Goal: Task Accomplishment & Management: Manage account settings

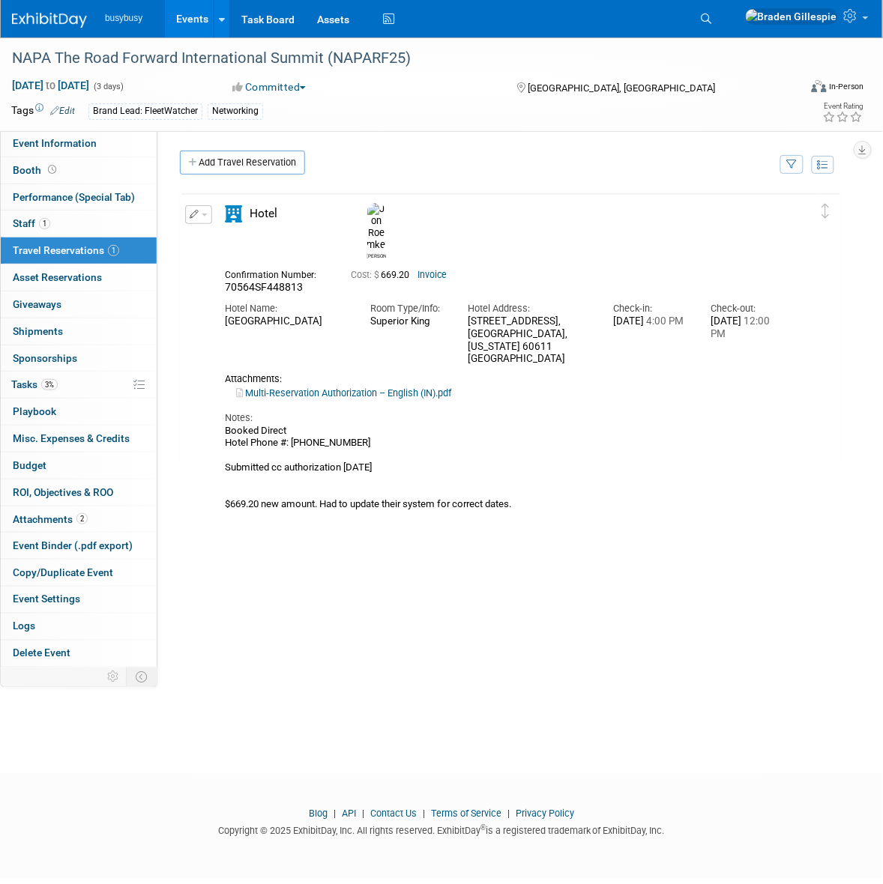
click at [39, 5] on div at bounding box center [58, 14] width 93 height 28
click at [49, 13] on img at bounding box center [49, 20] width 75 height 15
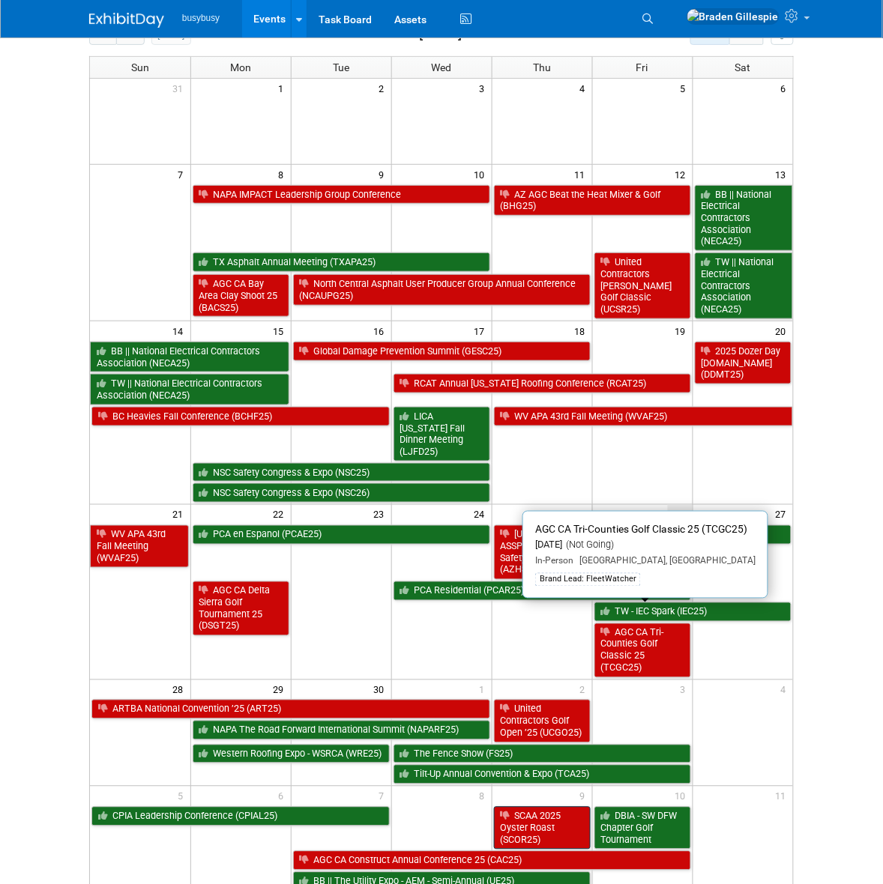
scroll to position [187, 0]
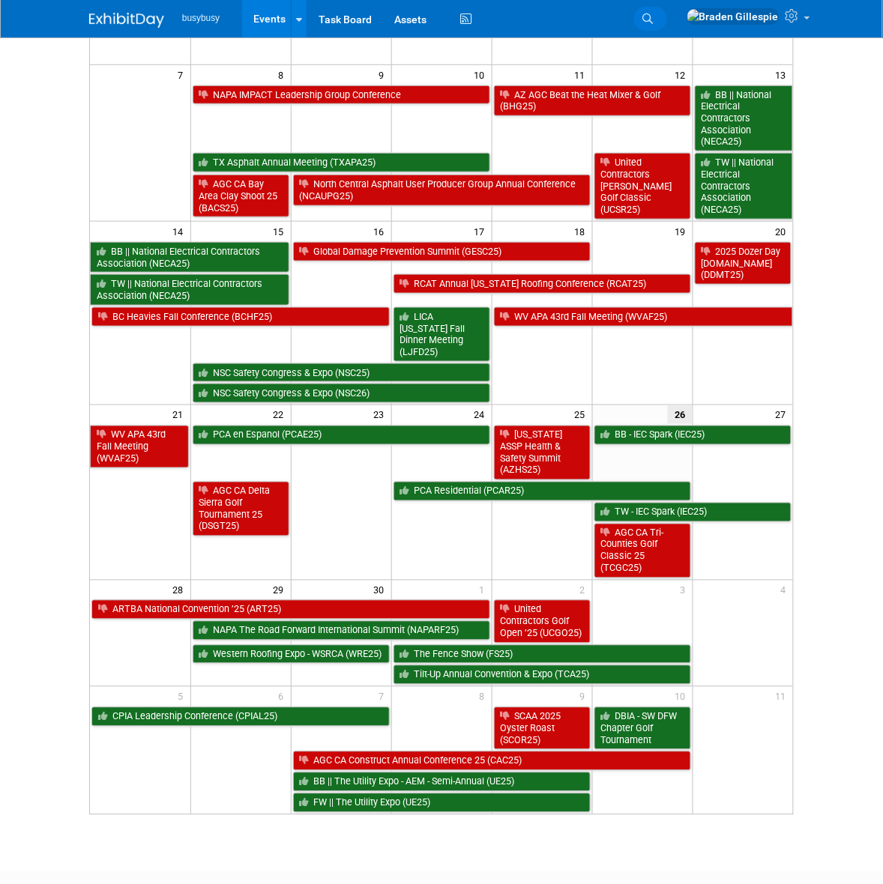
click at [667, 21] on link "Search" at bounding box center [650, 19] width 33 height 24
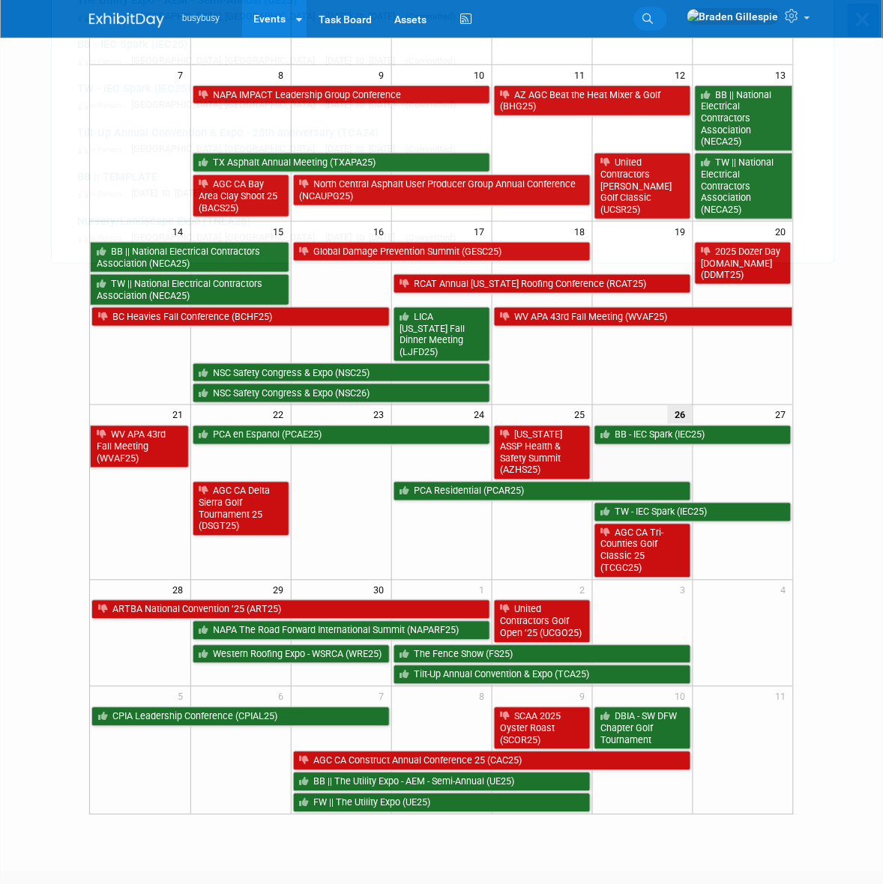
scroll to position [0, 0]
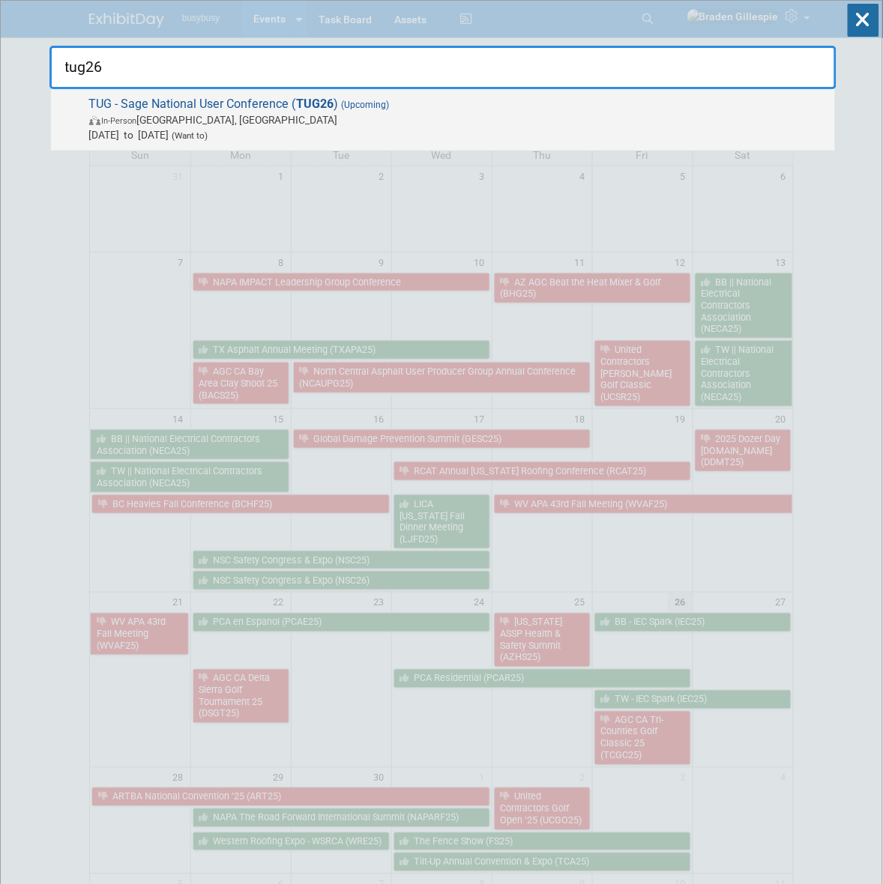
type input "tug26"
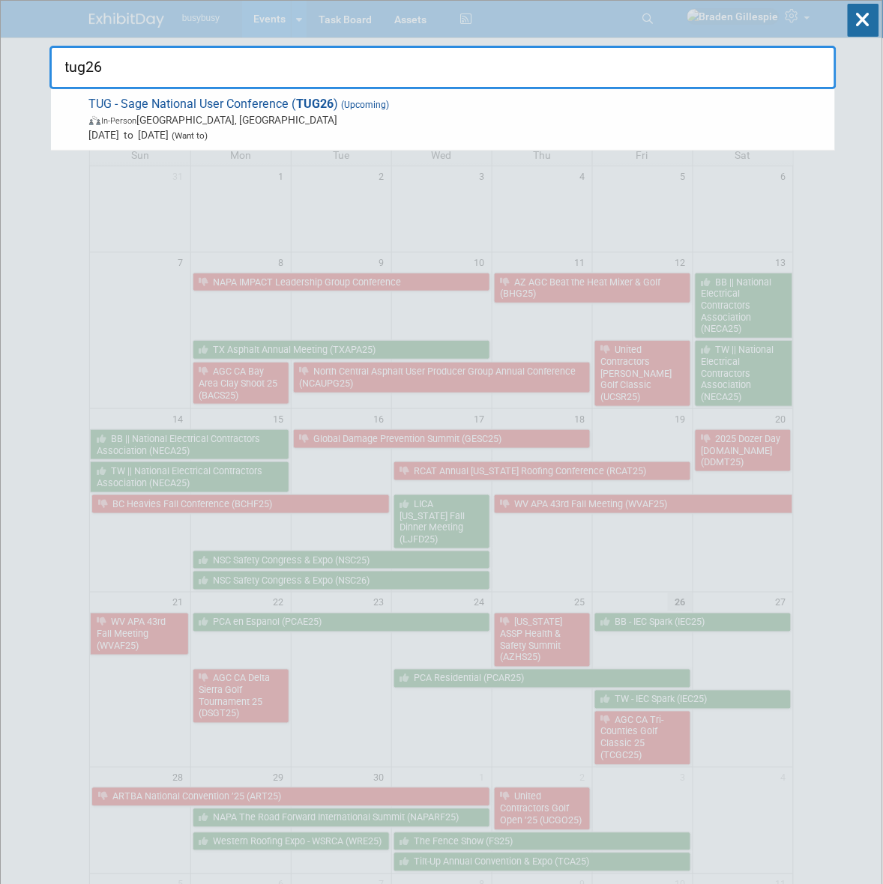
click at [474, 121] on span "In-Person [GEOGRAPHIC_DATA], [GEOGRAPHIC_DATA]" at bounding box center [458, 119] width 738 height 15
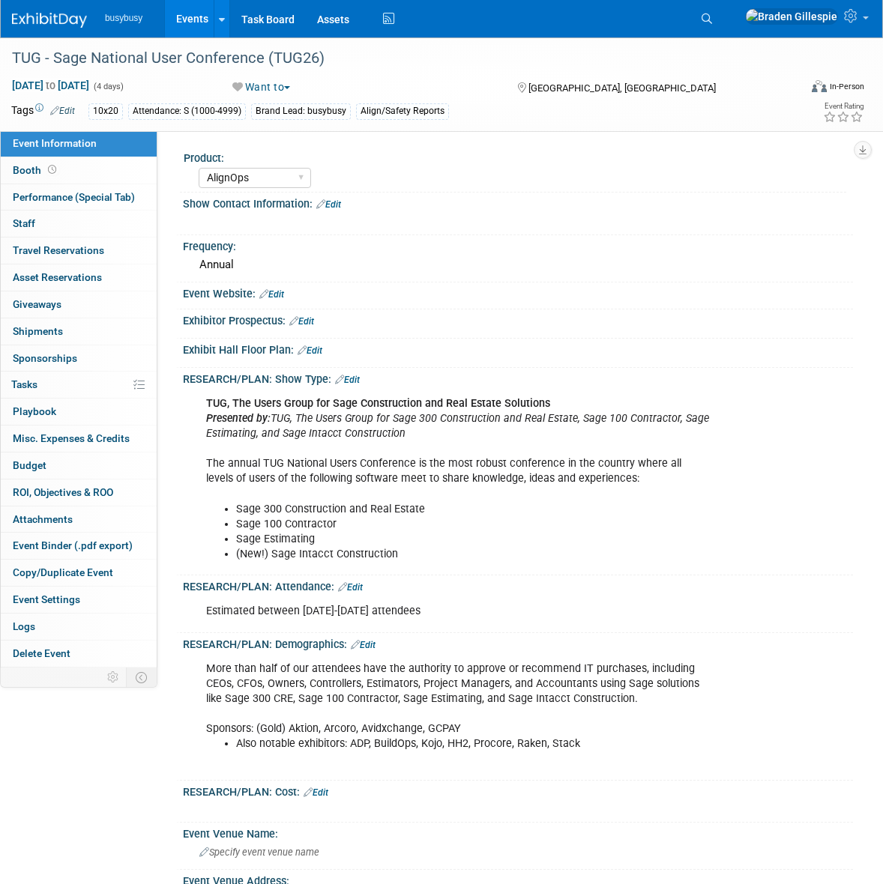
select select "AlignOps"
click at [64, 435] on span "Misc. Expenses & Credits 0" at bounding box center [71, 438] width 117 height 12
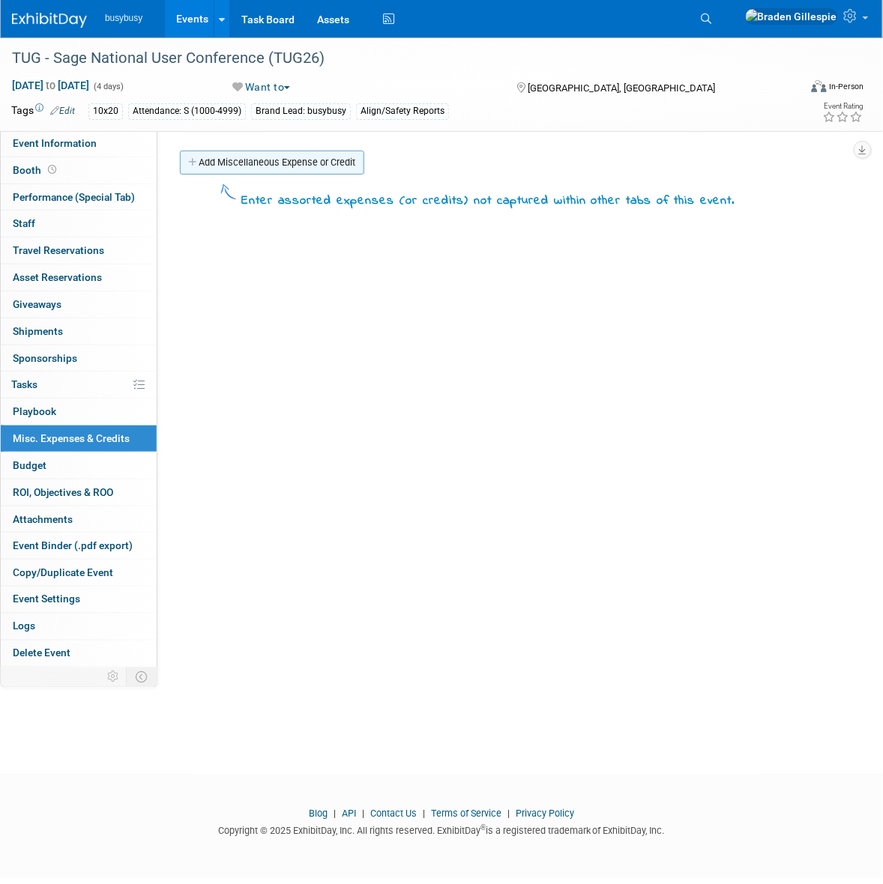
click at [229, 163] on link "Add Miscellaneous Expense or Credit" at bounding box center [272, 163] width 184 height 24
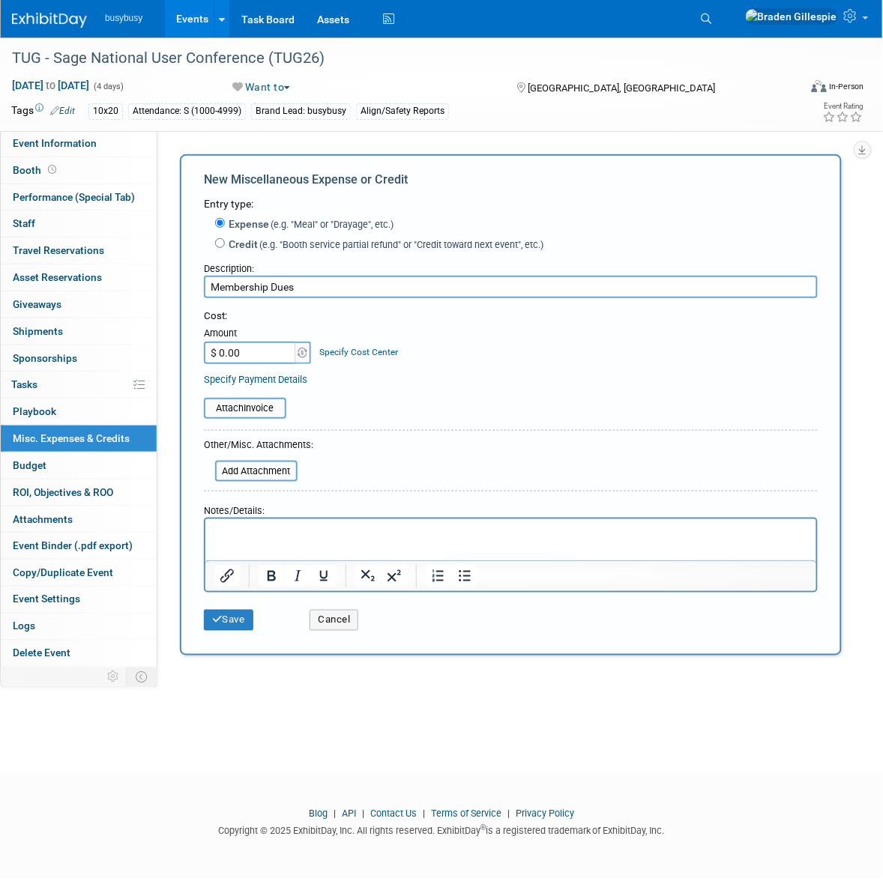
type input "Membership Dues"
click at [260, 349] on input "$ 0.00" at bounding box center [251, 353] width 94 height 22
type input "$ 700.00"
click at [235, 611] on button "Save" at bounding box center [228, 620] width 49 height 21
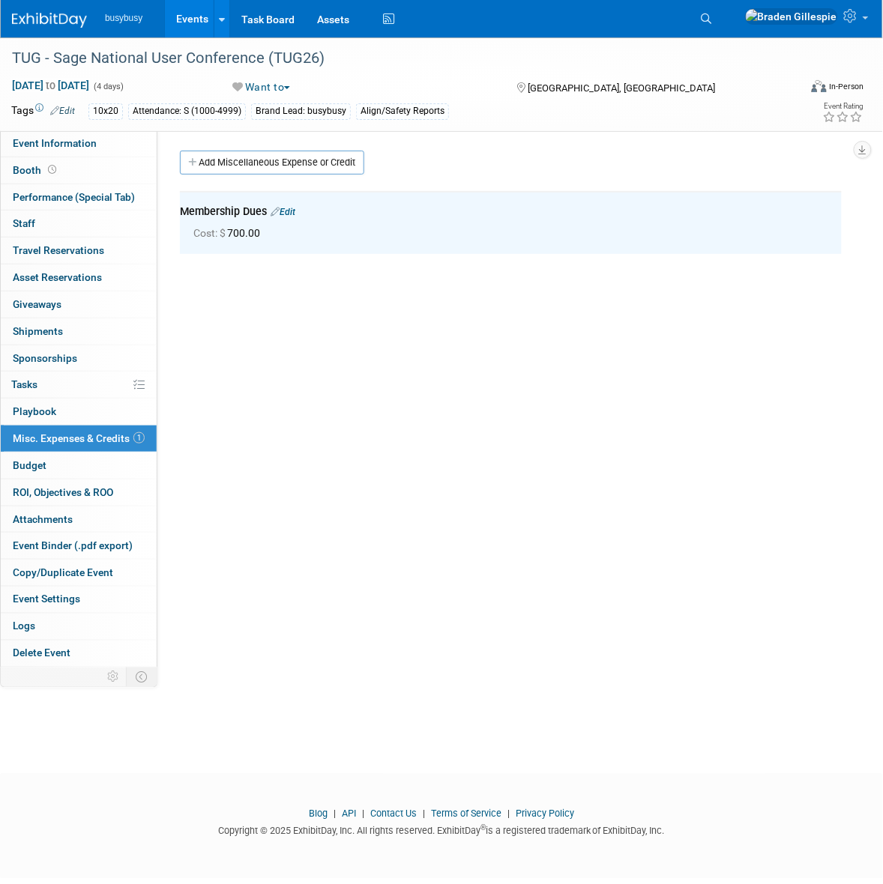
click at [45, 19] on img at bounding box center [49, 20] width 75 height 15
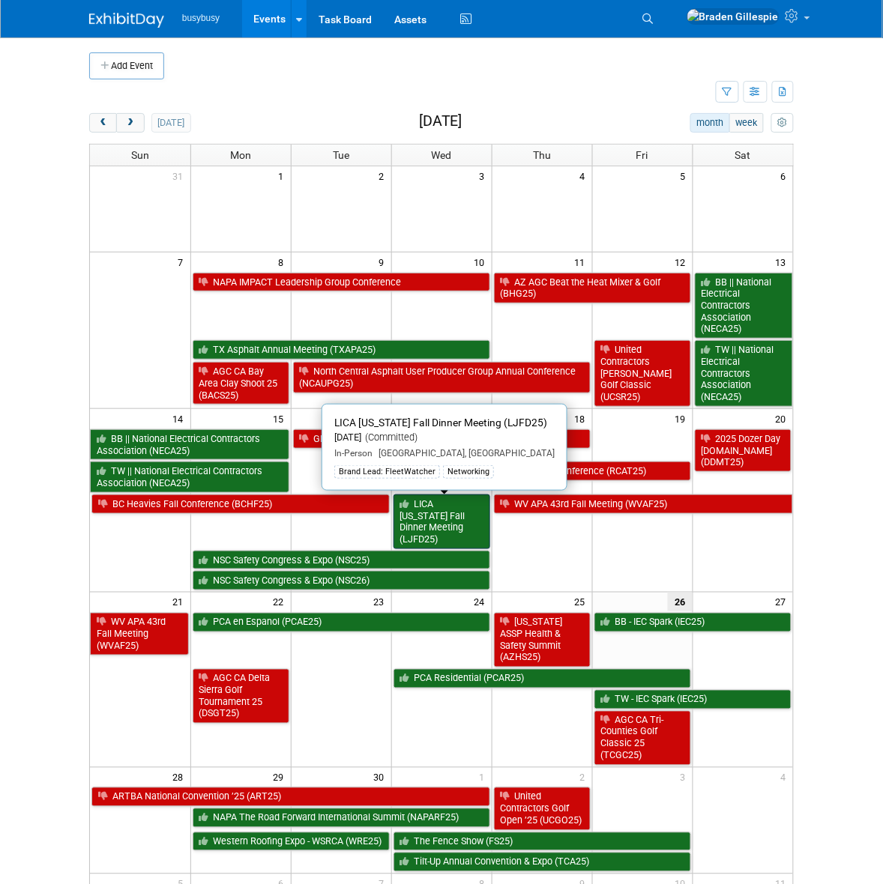
click at [459, 515] on link "LICA New Jersey Fall Dinner Meeting (LJFD25)" at bounding box center [441, 522] width 97 height 55
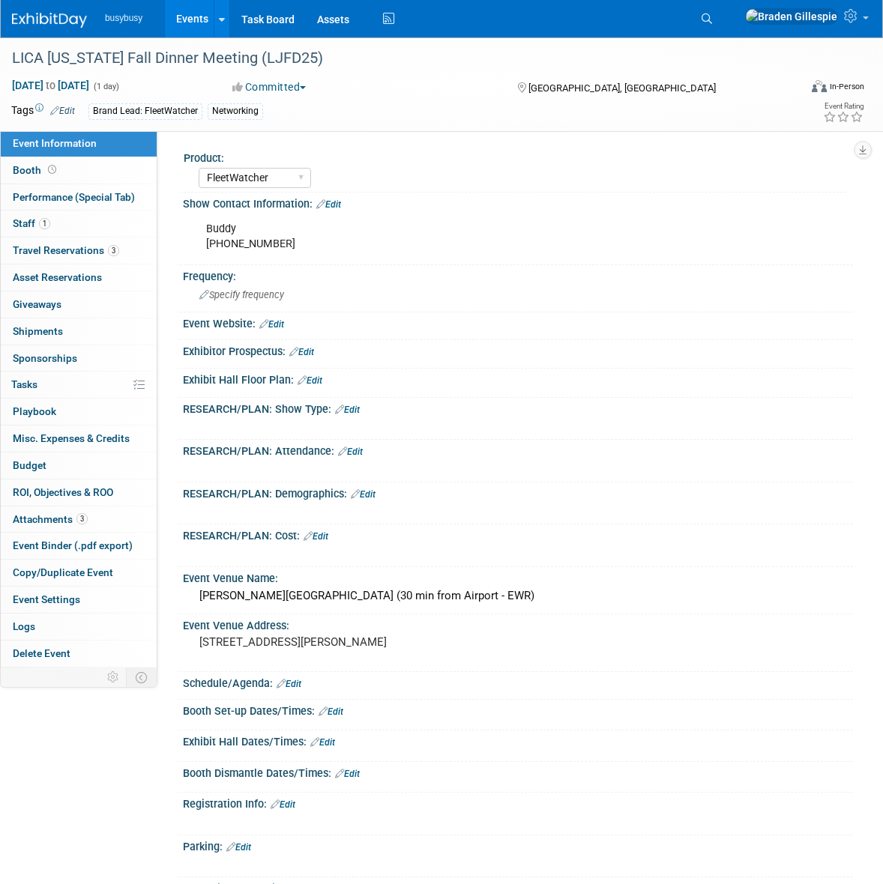
select select "FleetWatcher"
click at [68, 222] on link "1 Staff 1" at bounding box center [79, 224] width 156 height 26
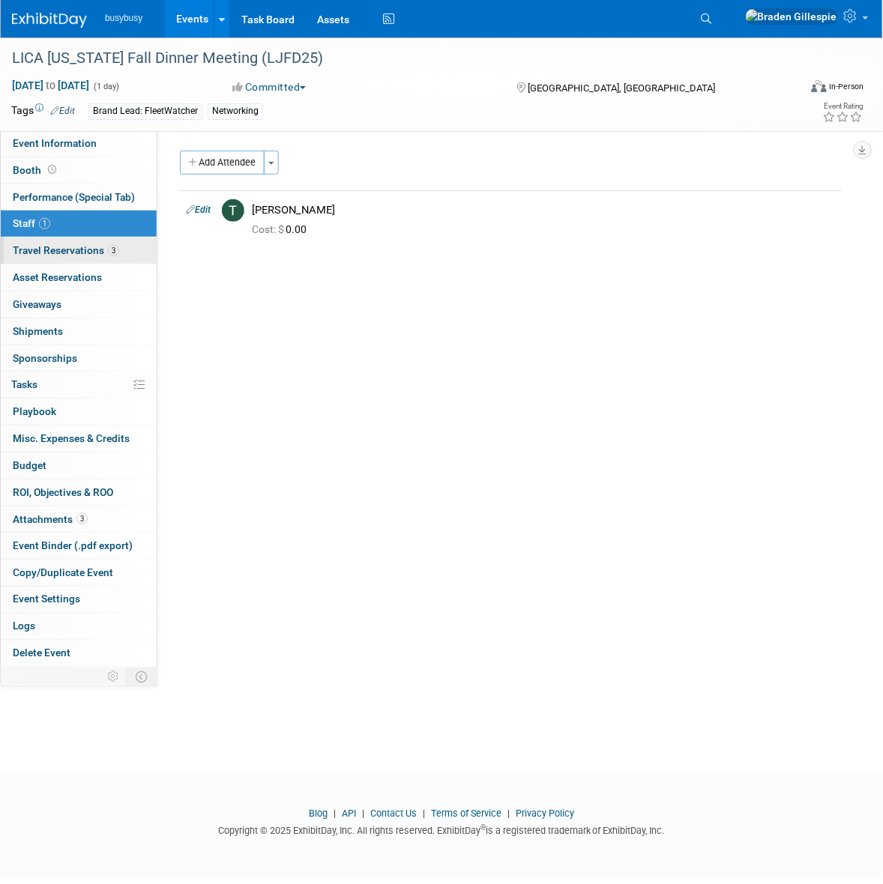
click at [80, 248] on span "Travel Reservations 3" at bounding box center [66, 250] width 106 height 12
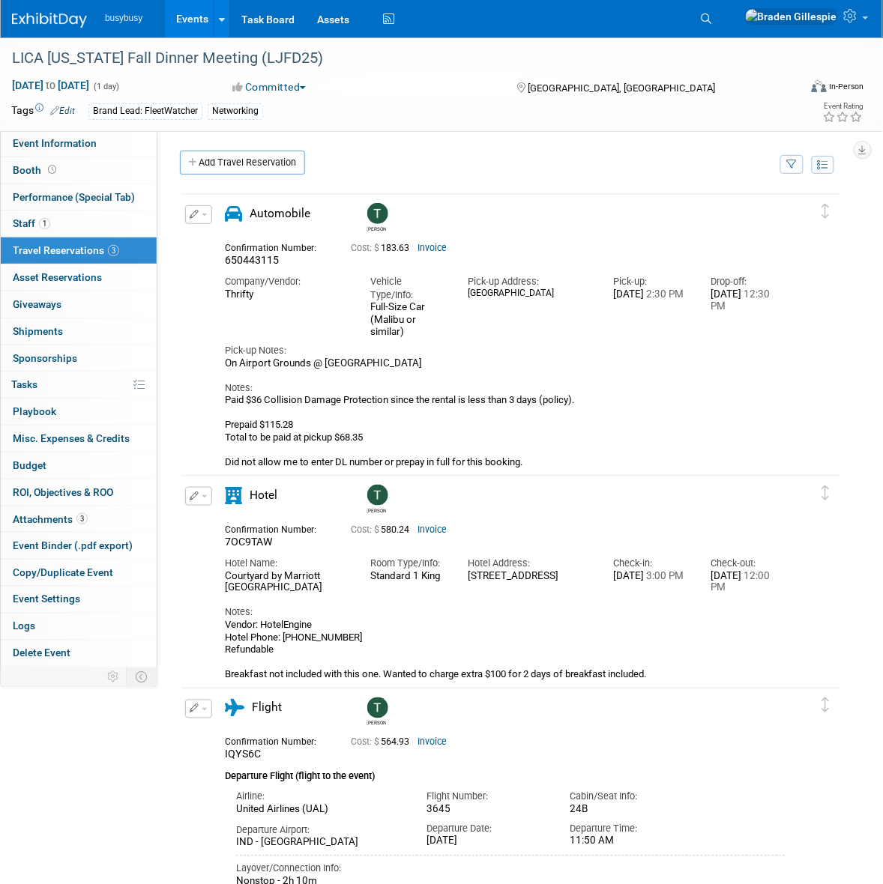
click at [435, 250] on link "Invoice" at bounding box center [431, 248] width 29 height 10
